Goal: Browse casually

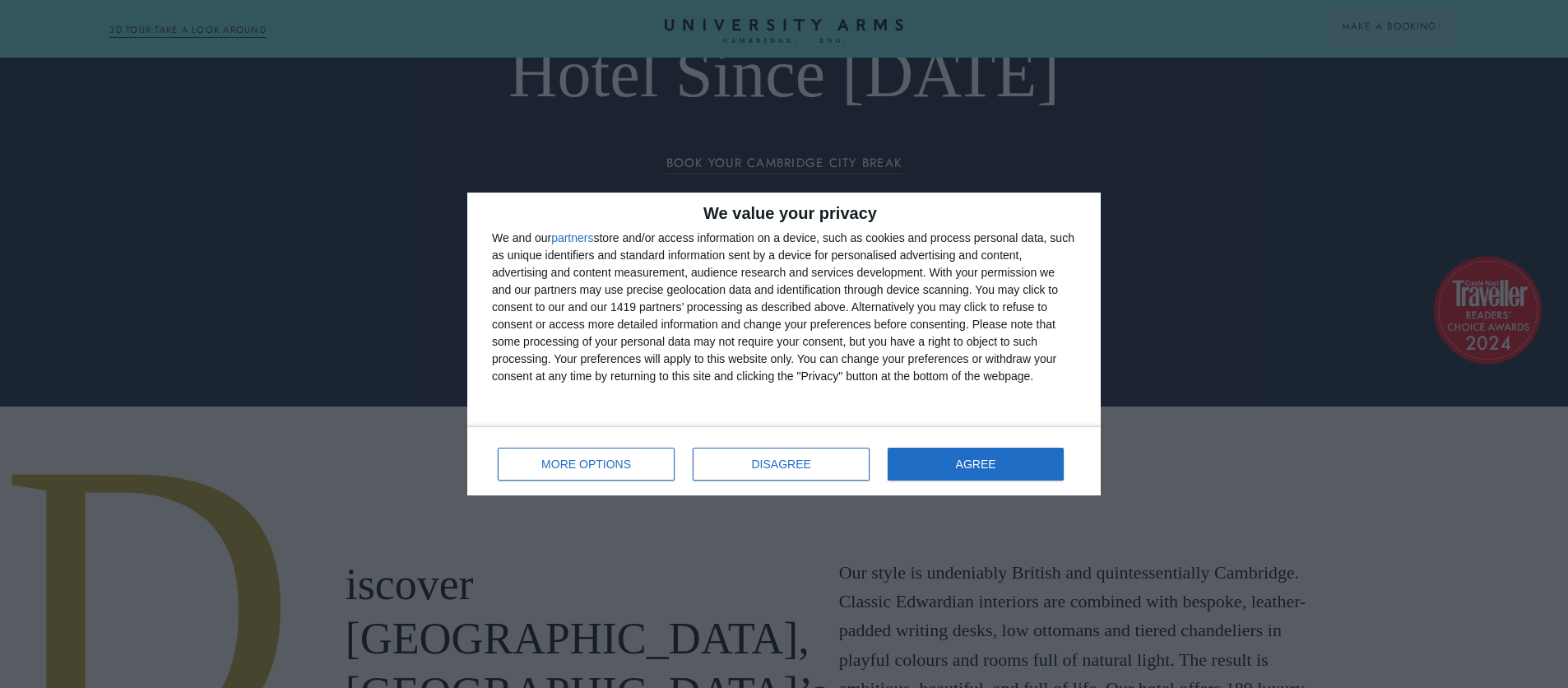
scroll to position [292, 0]
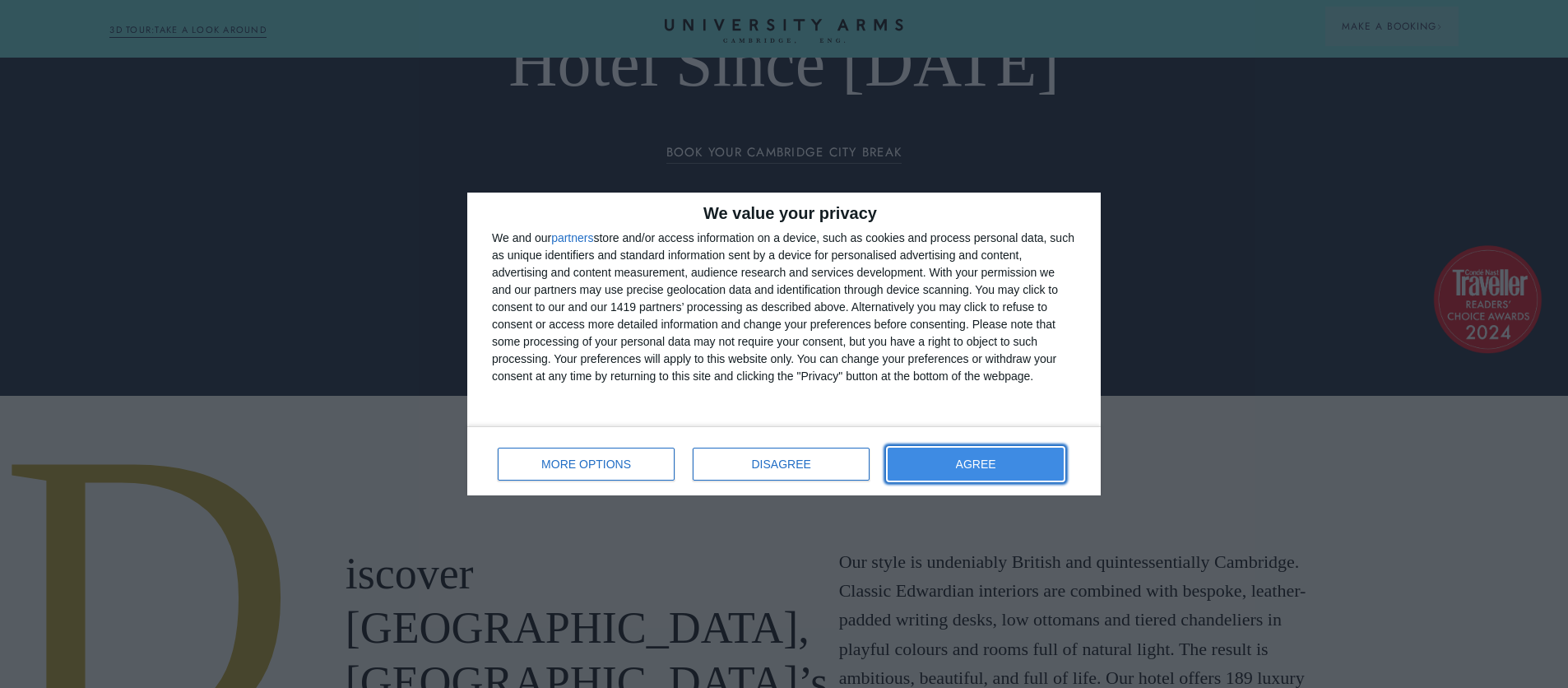
click at [1021, 464] on button "AGREE" at bounding box center [975, 464] width 176 height 33
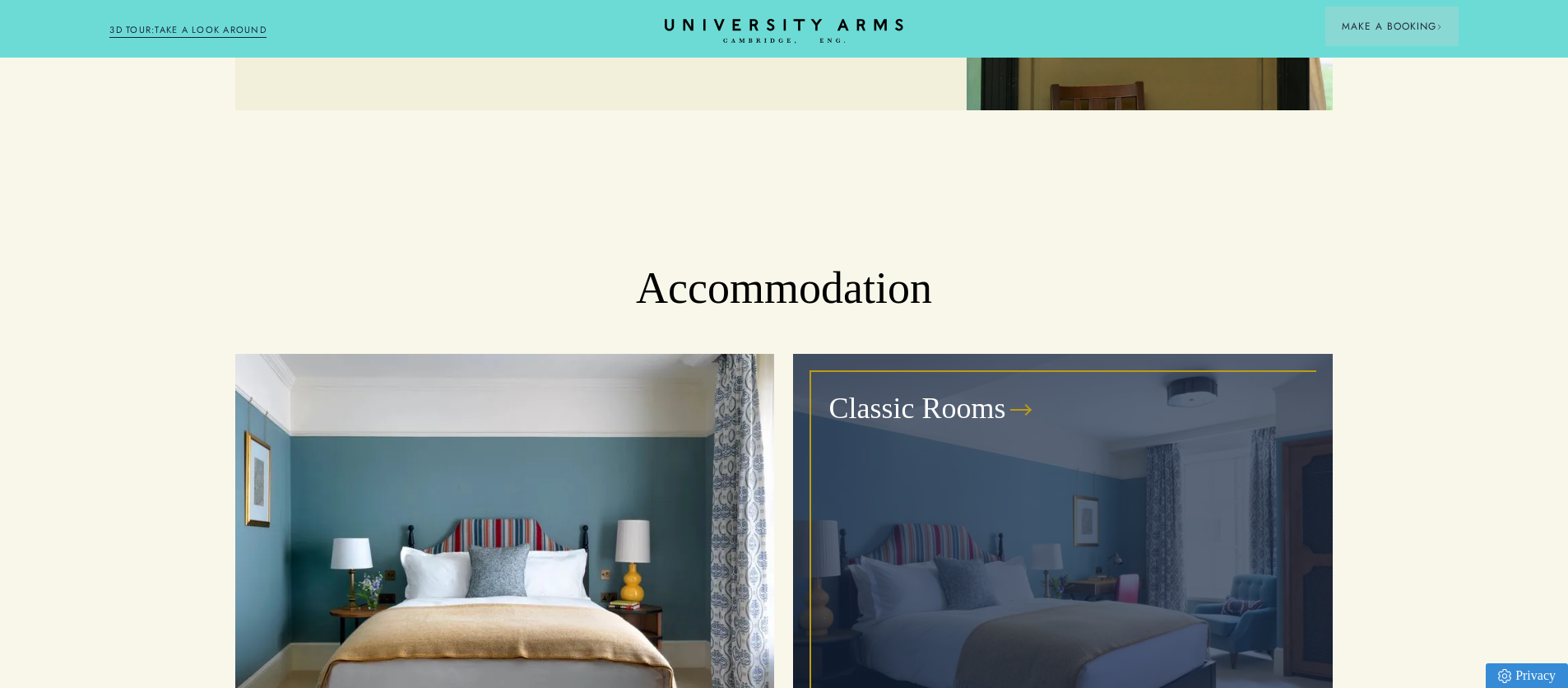
scroll to position [1509, 0]
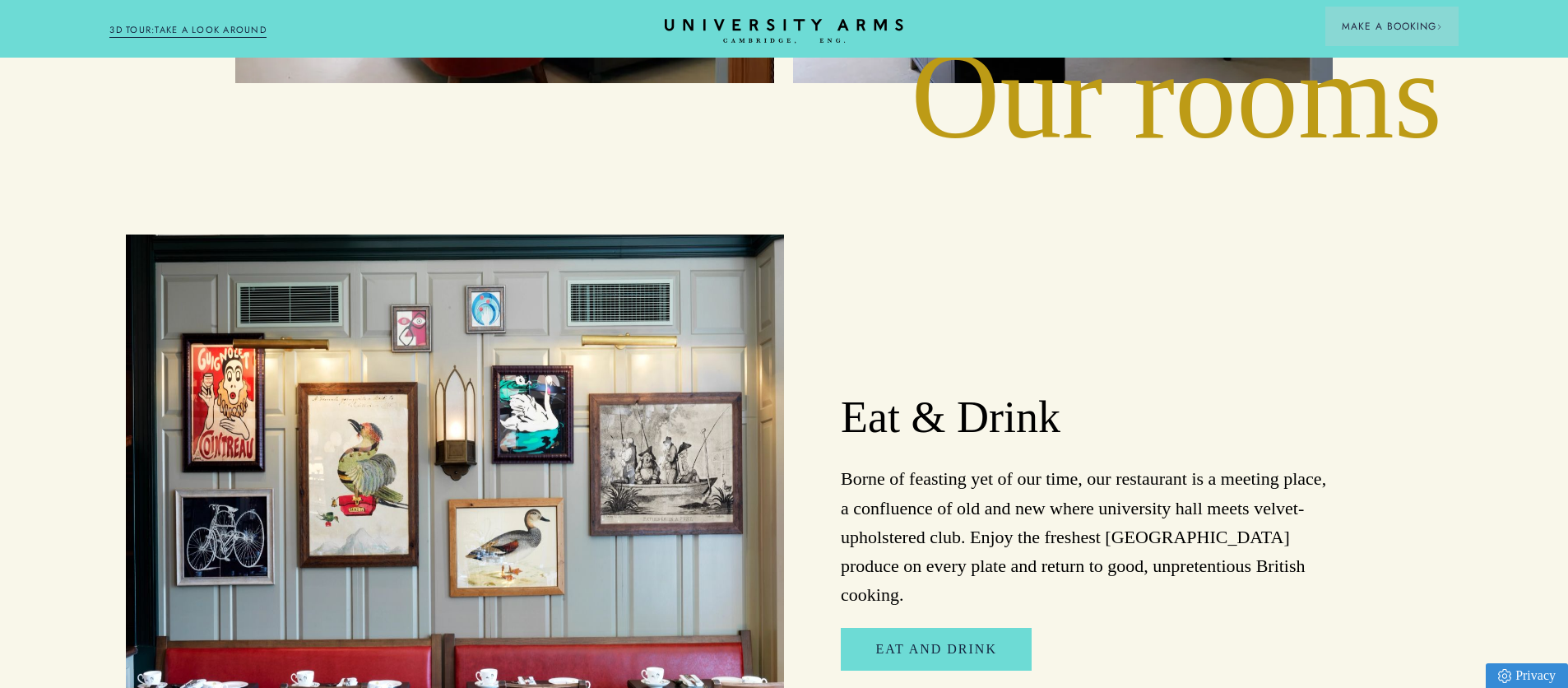
scroll to position [2640, 0]
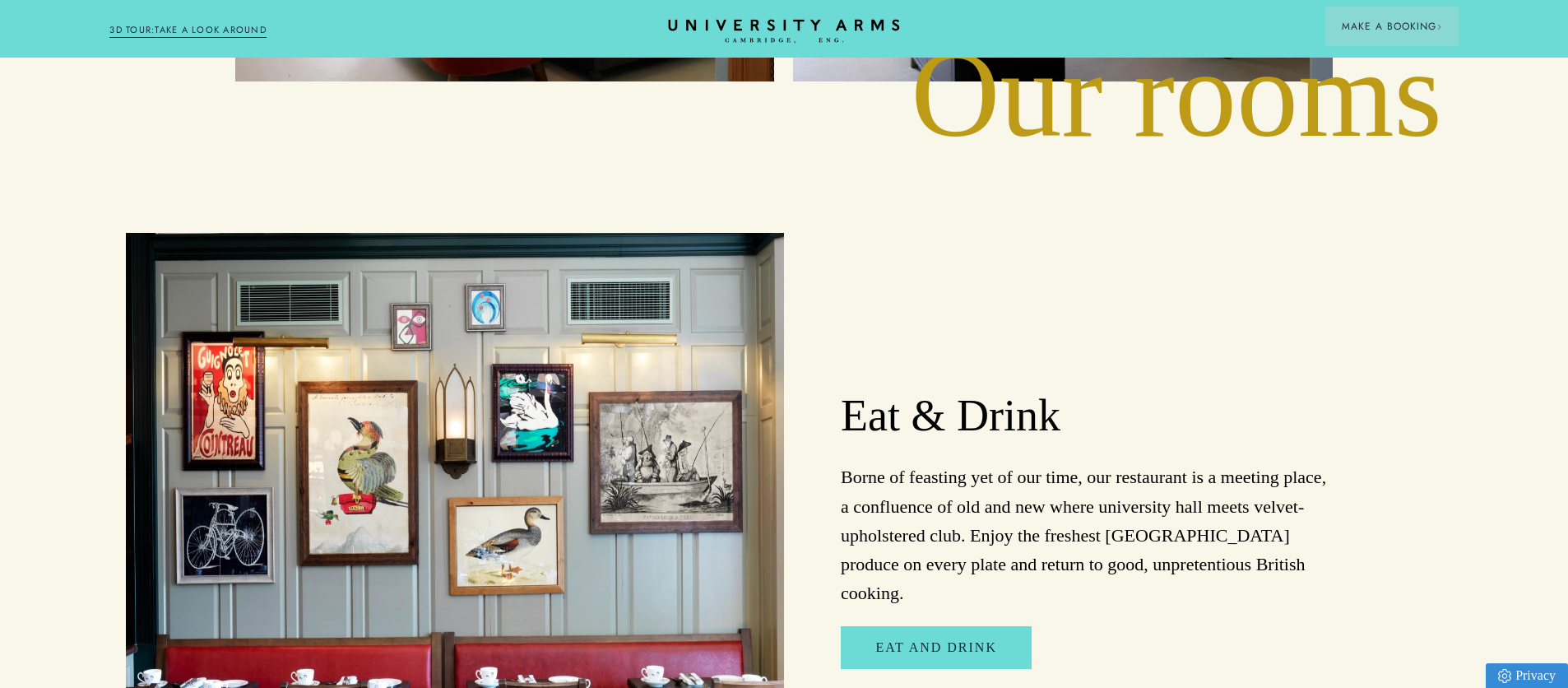
drag, startPoint x: 924, startPoint y: 30, endPoint x: 688, endPoint y: 34, distance: 236.0
click at [677, 35] on div "Stay Suites Superior Rooms Classic Rooms Cosy Rooms Dine Restaurant Bar Afterno…" at bounding box center [783, 29] width 1348 height 20
